Goal: Information Seeking & Learning: Learn about a topic

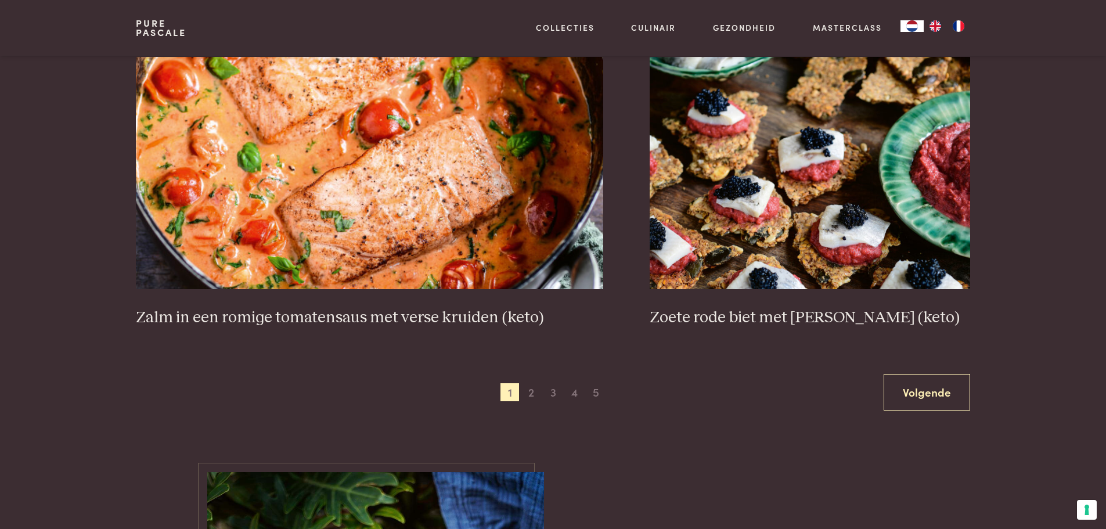
scroll to position [2090, 0]
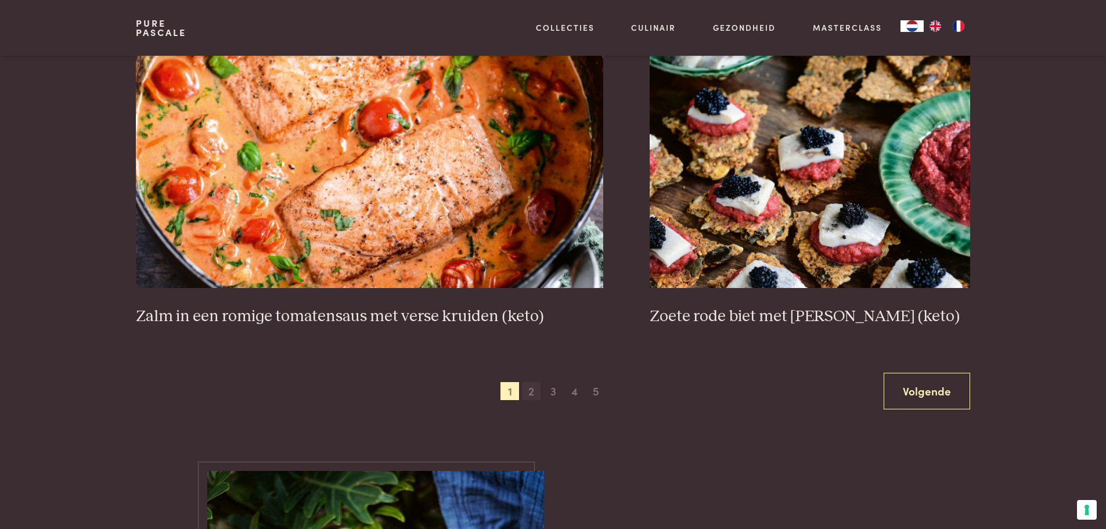
click at [527, 392] on span "2" at bounding box center [531, 391] width 19 height 19
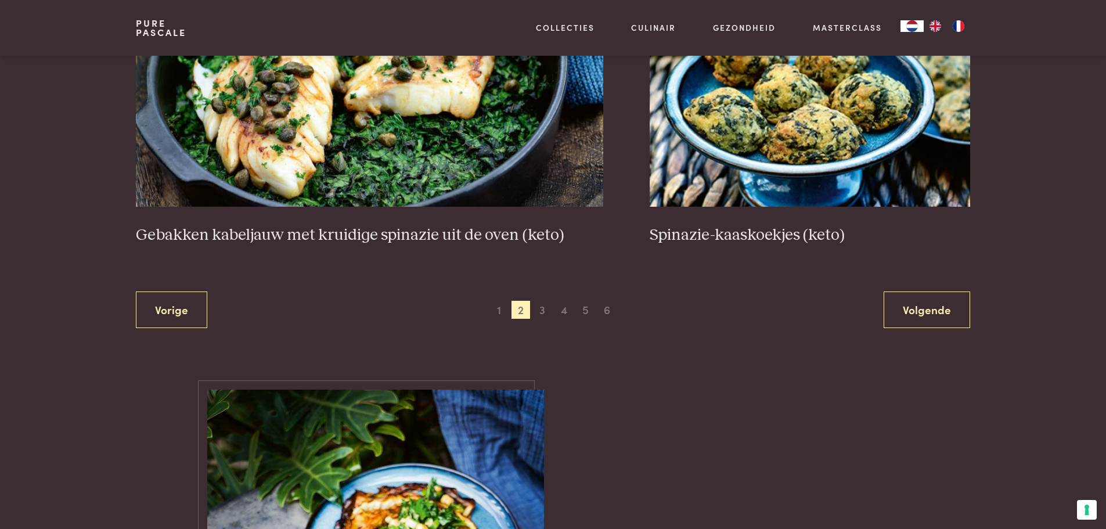
scroll to position [2182, 0]
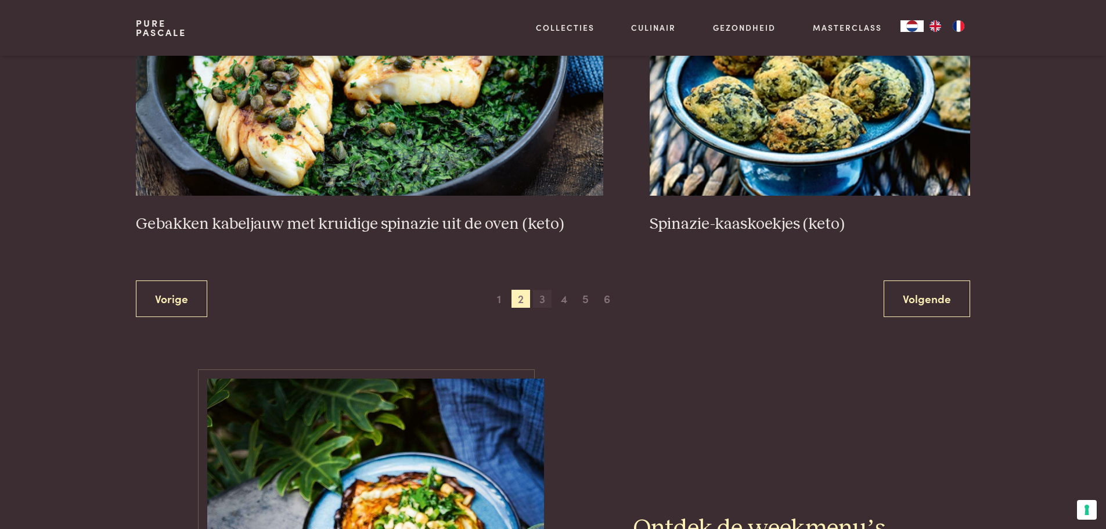
click at [542, 298] on span "3" at bounding box center [542, 299] width 19 height 19
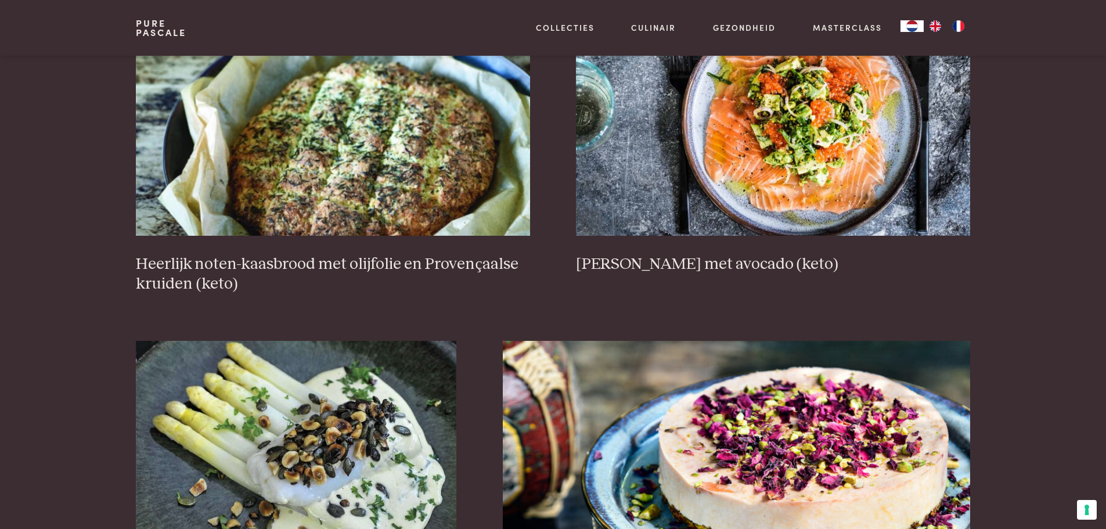
scroll to position [557, 0]
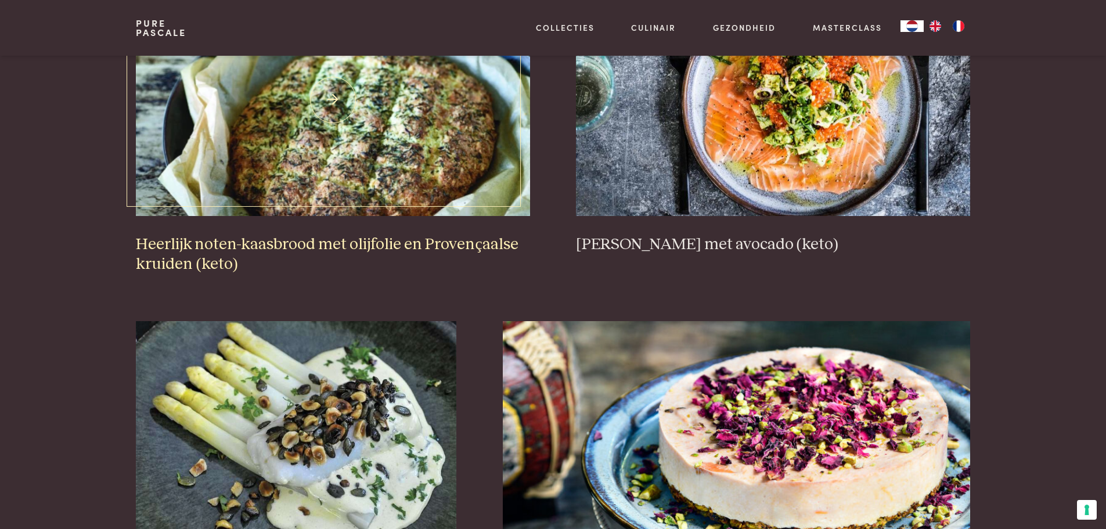
click at [214, 237] on h3 "Heerlijk noten-kaasbrood met olijfolie en Provençaalse kruiden (keto)" at bounding box center [333, 255] width 394 height 40
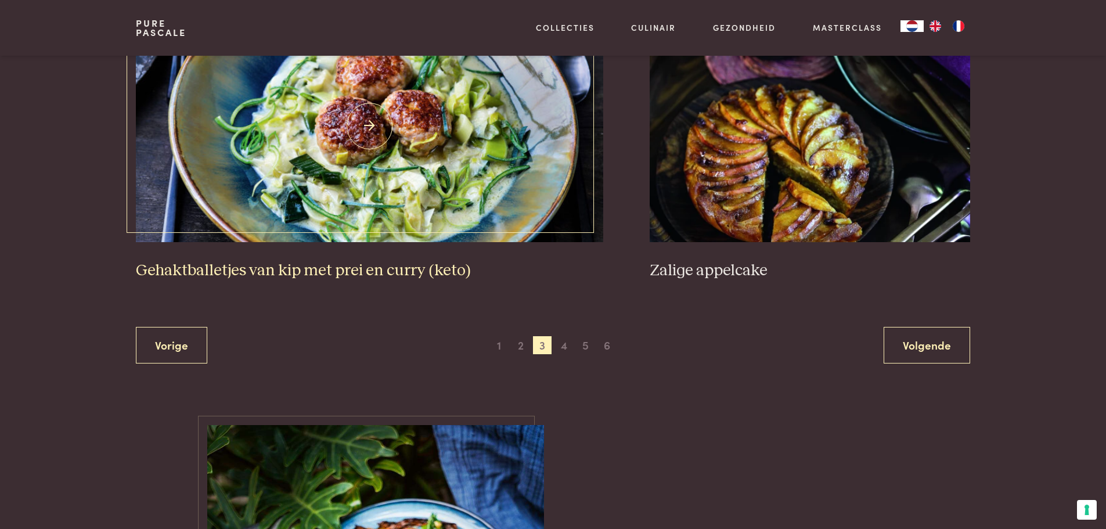
scroll to position [2182, 0]
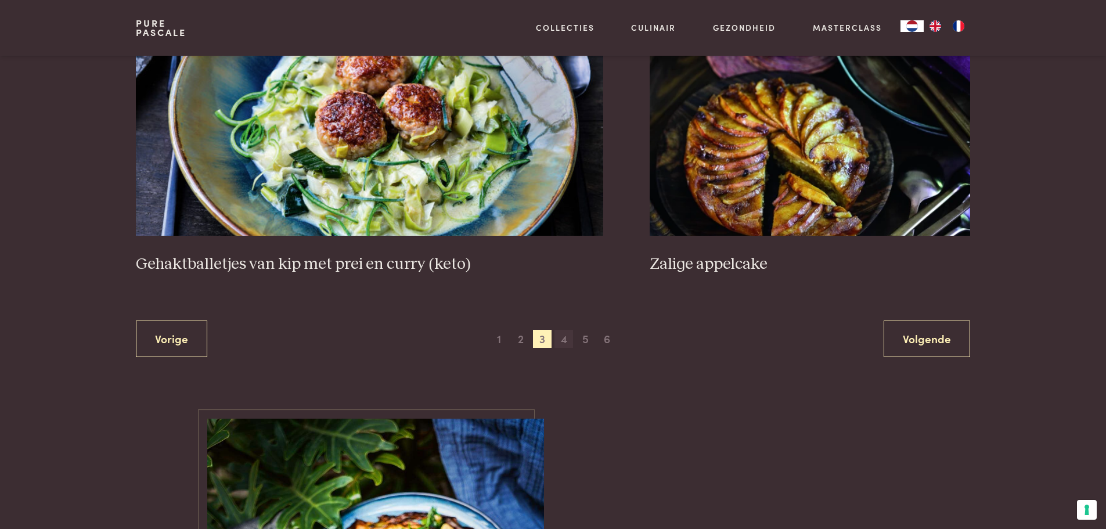
click at [562, 337] on span "4" at bounding box center [563, 339] width 19 height 19
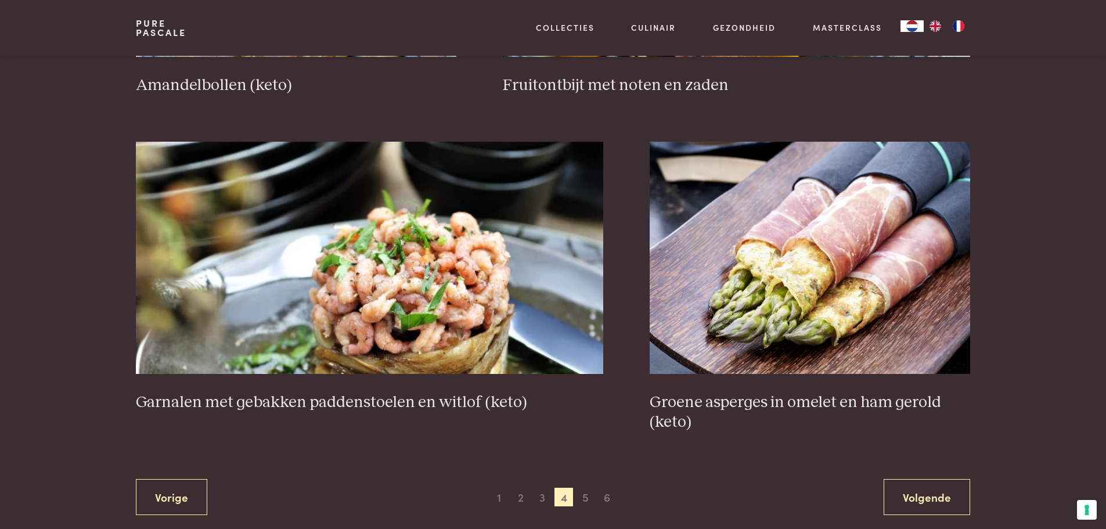
scroll to position [2066, 0]
